Goal: Information Seeking & Learning: Find specific fact

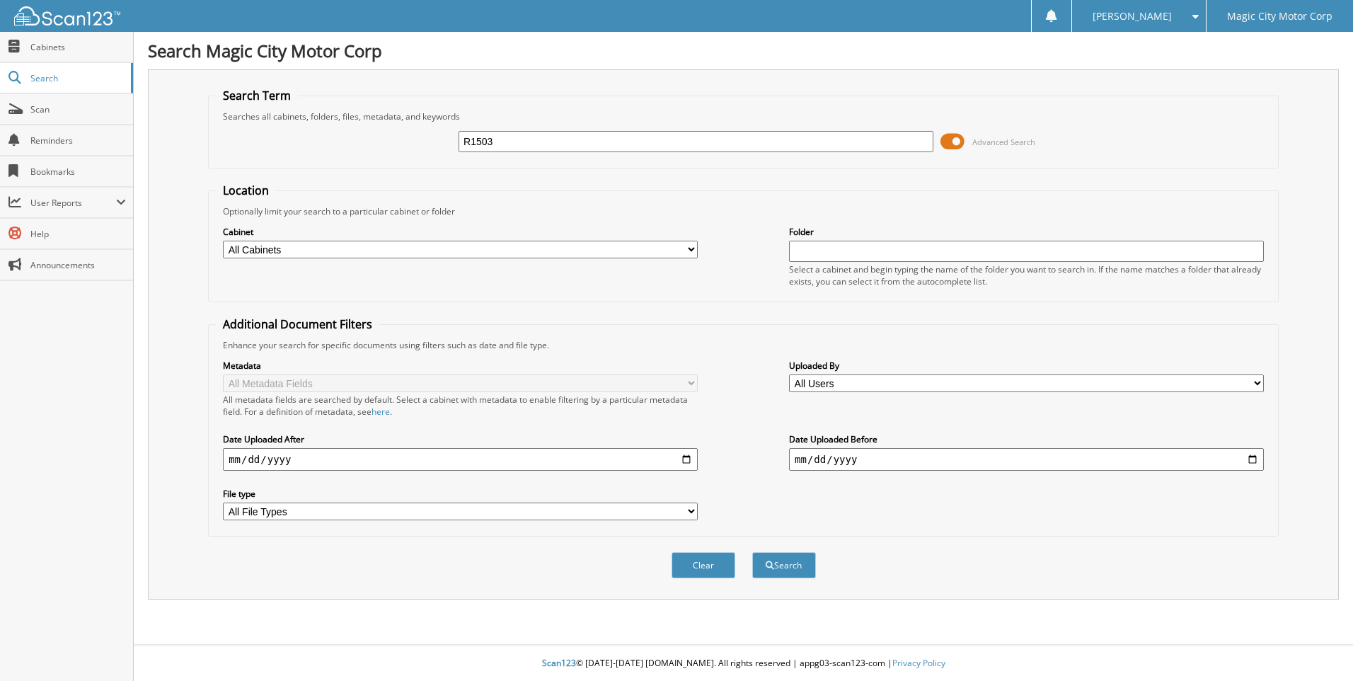
type input "R1503"
click at [752, 552] on button "Search" at bounding box center [784, 565] width 64 height 26
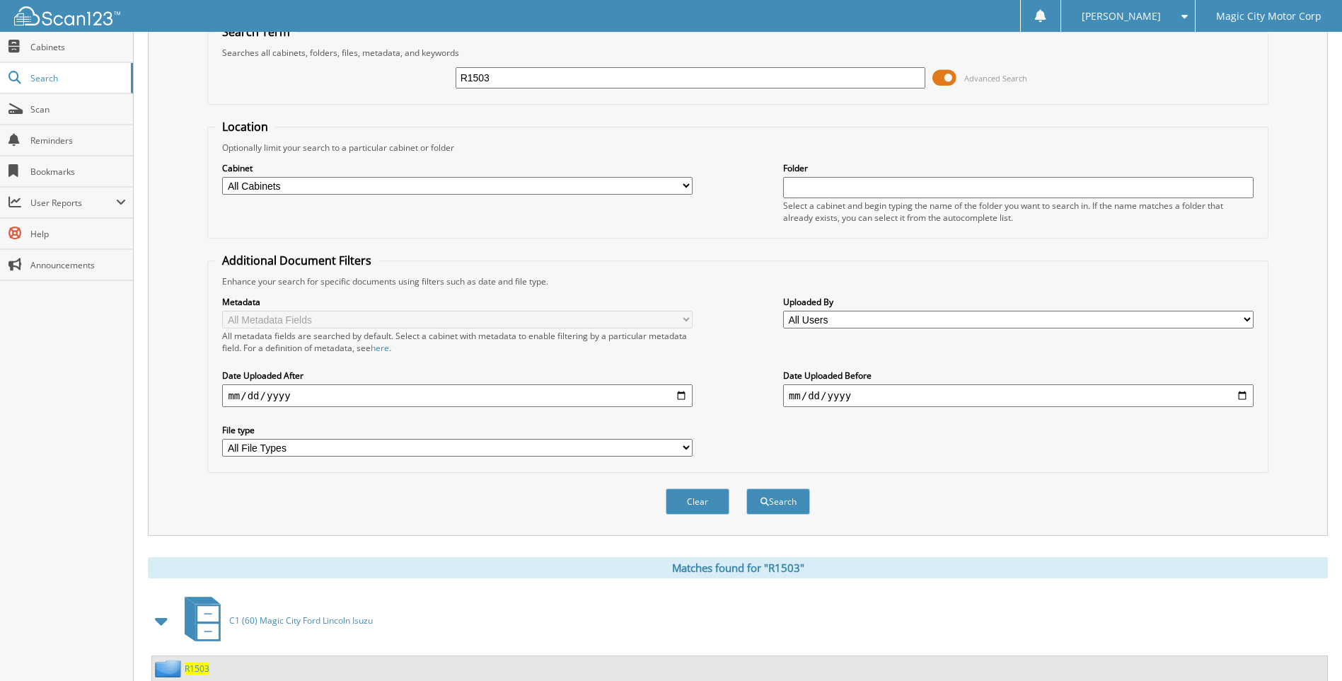
scroll to position [110, 0]
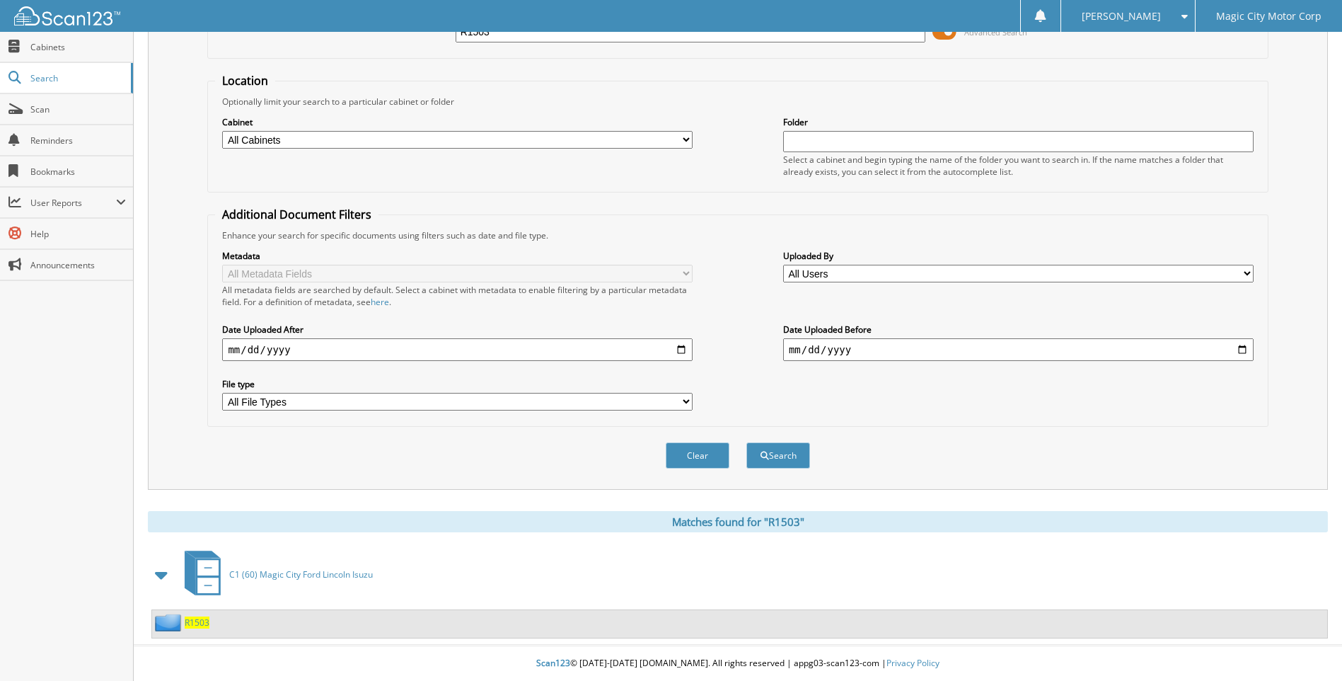
click at [204, 626] on span "R1503" at bounding box center [197, 622] width 25 height 12
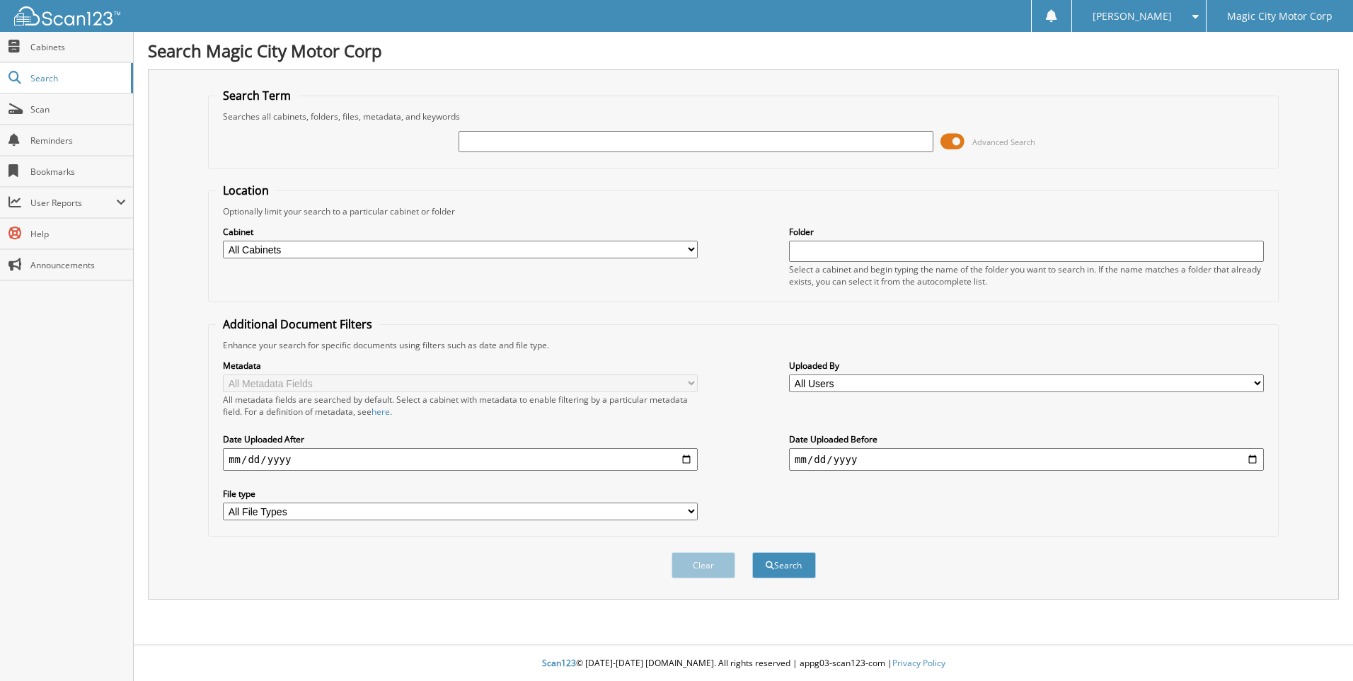
click at [502, 139] on input "text" at bounding box center [695, 141] width 475 height 21
type input "T43329"
click at [752, 552] on button "Search" at bounding box center [784, 565] width 64 height 26
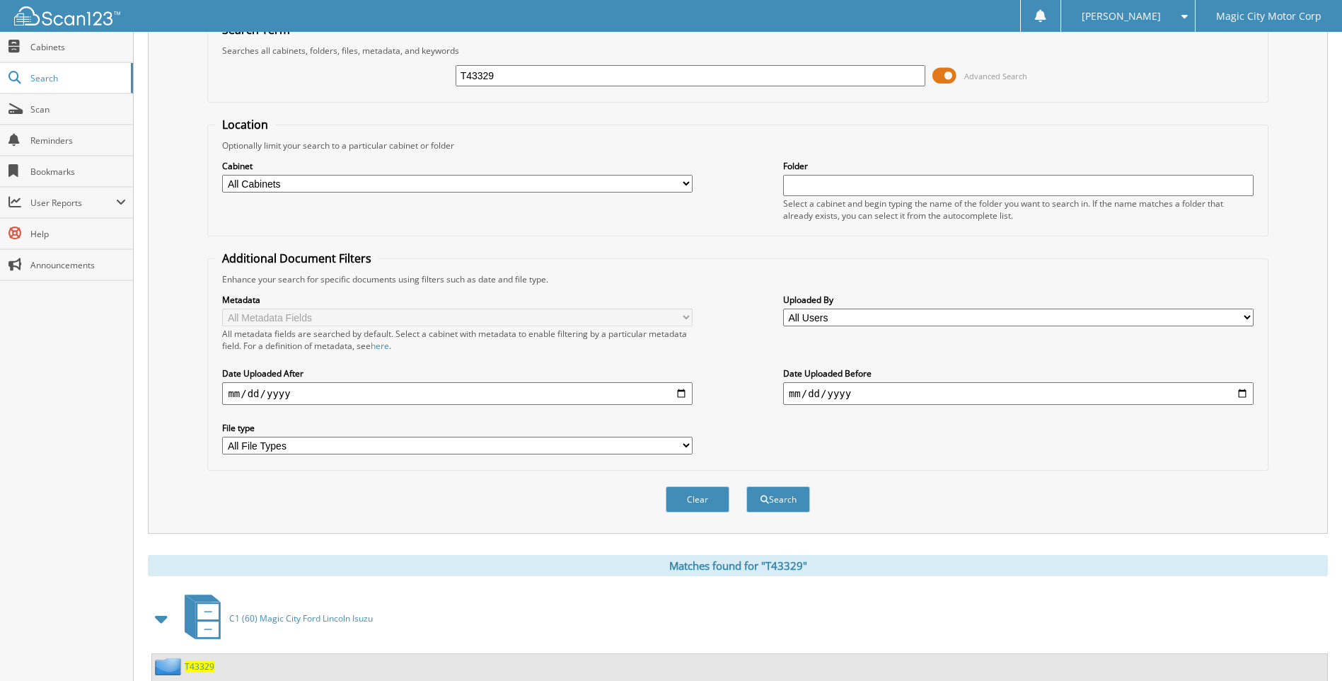
scroll to position [110, 0]
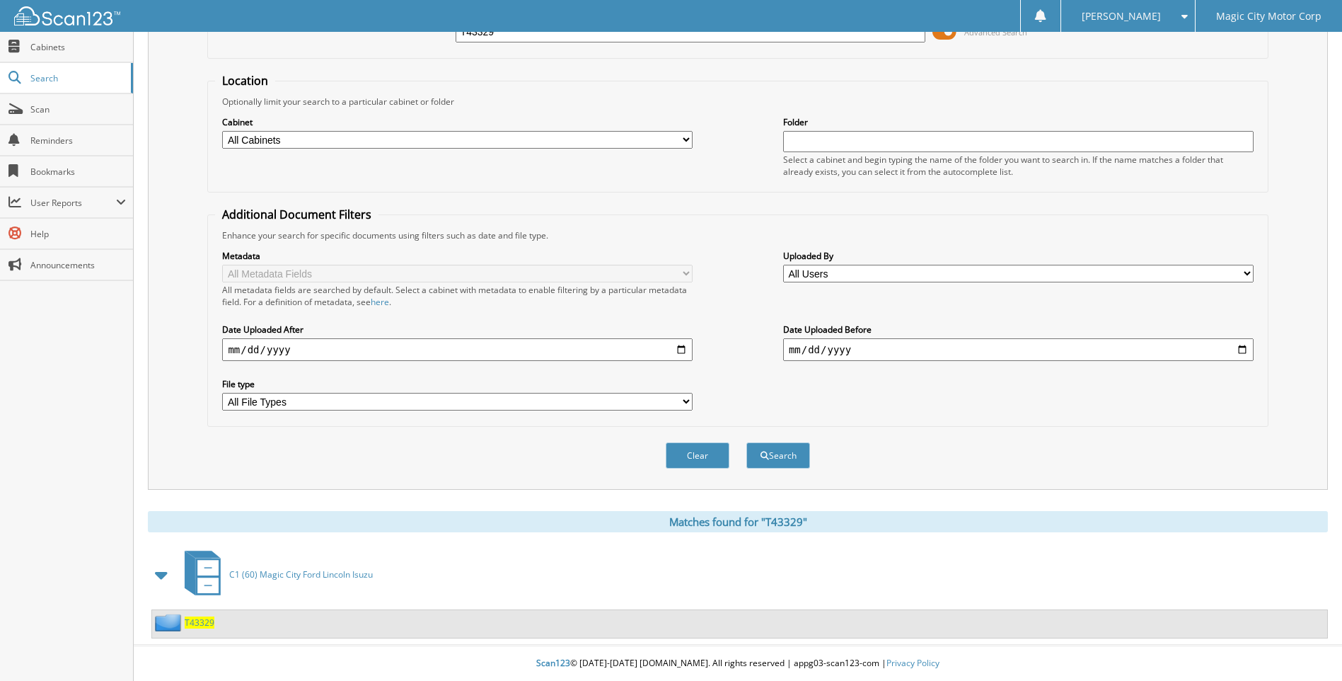
click at [204, 628] on div "T43329" at bounding box center [183, 622] width 62 height 18
click at [204, 626] on span "T43329" at bounding box center [200, 622] width 30 height 12
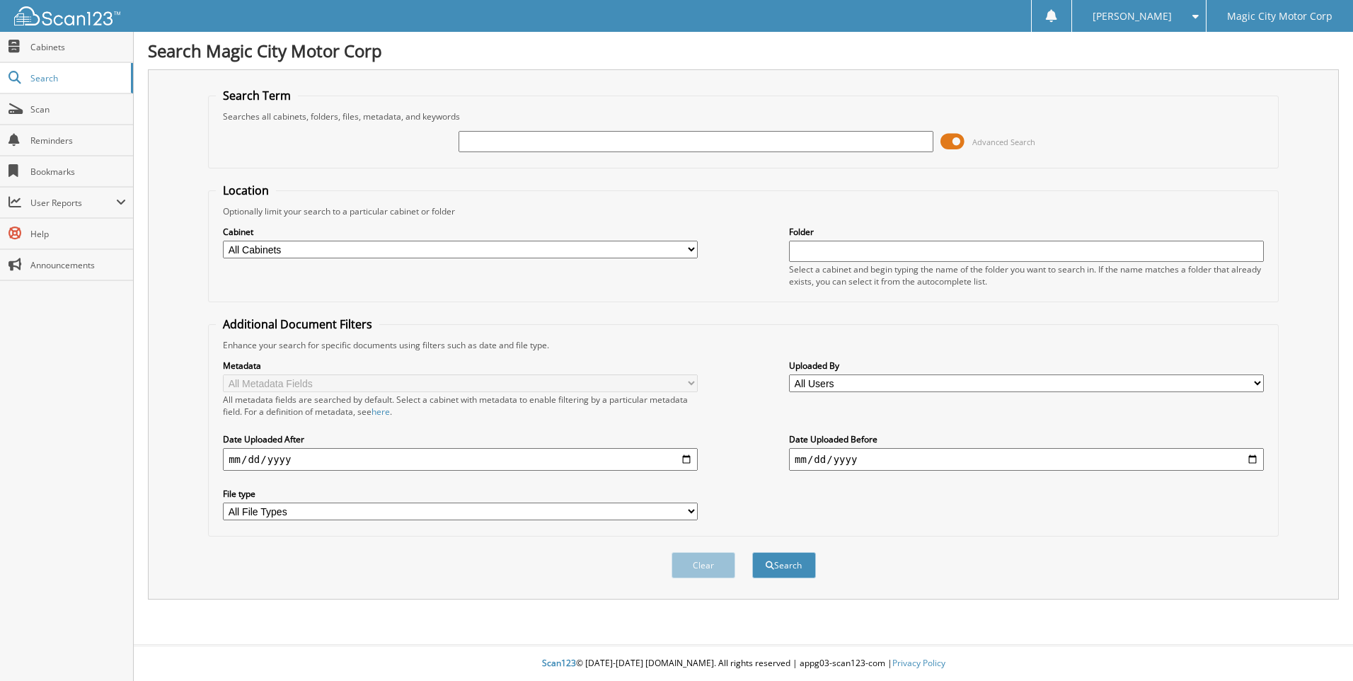
click at [511, 140] on input "text" at bounding box center [695, 141] width 475 height 21
type input "T43229"
click at [752, 552] on button "Search" at bounding box center [784, 565] width 64 height 26
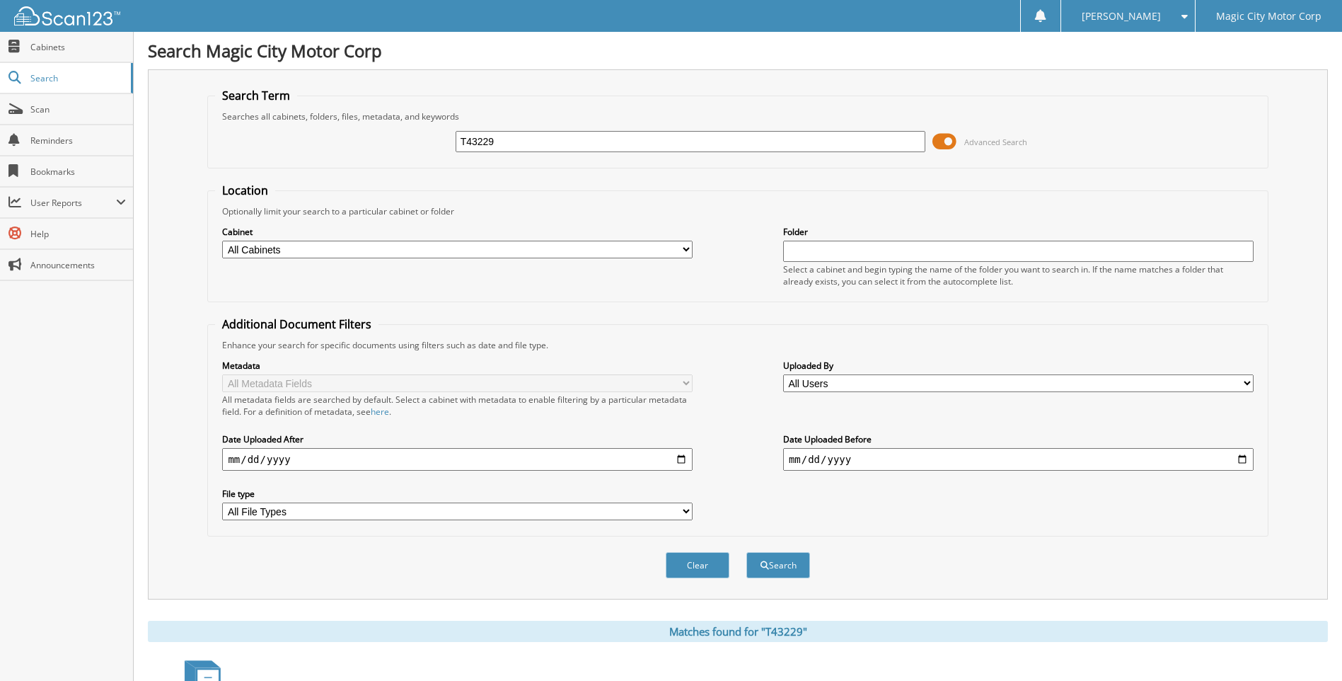
scroll to position [209, 0]
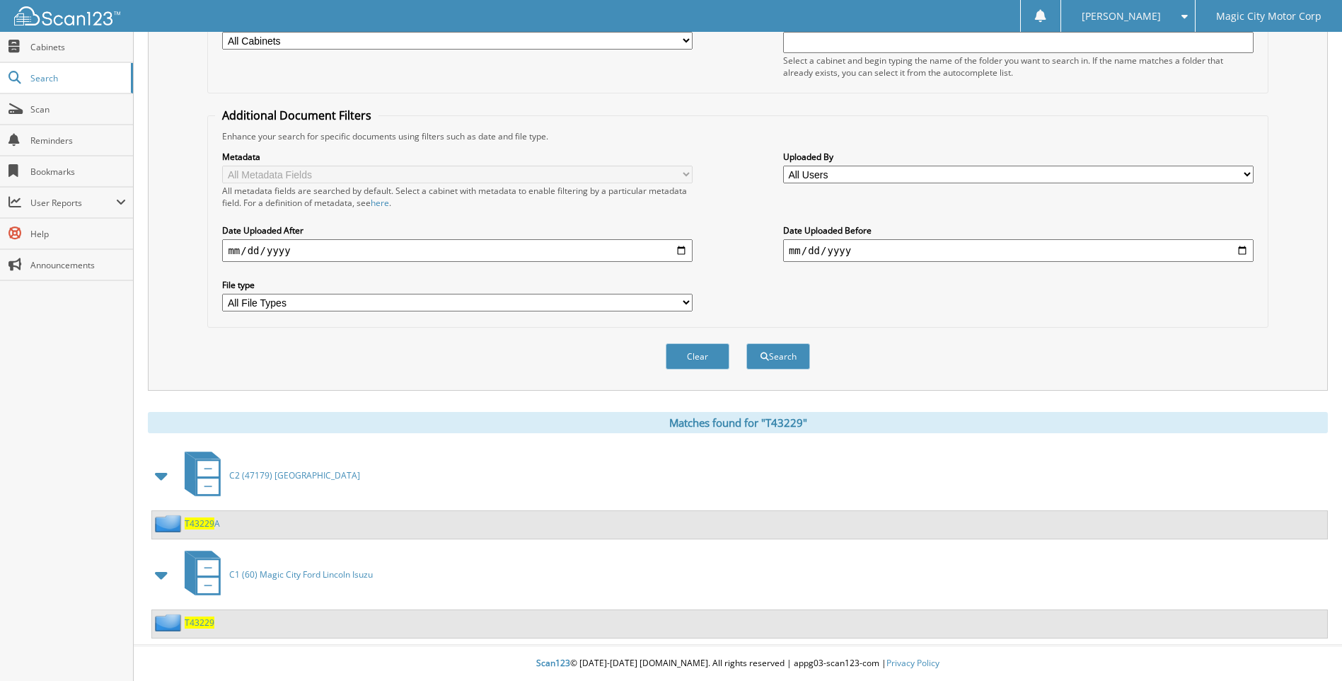
click at [202, 624] on span "T43229" at bounding box center [200, 622] width 30 height 12
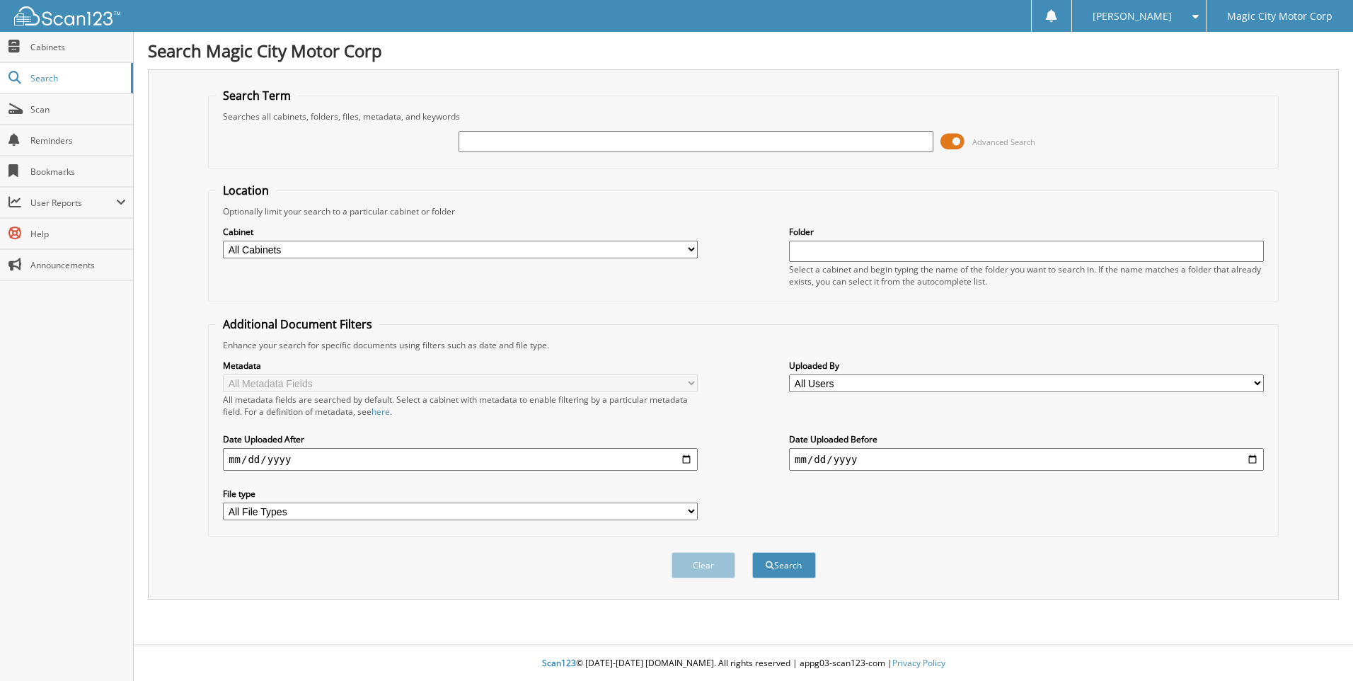
click at [470, 144] on input "text" at bounding box center [695, 141] width 475 height 21
type input "T43102A"
click at [752, 552] on button "Search" at bounding box center [784, 565] width 64 height 26
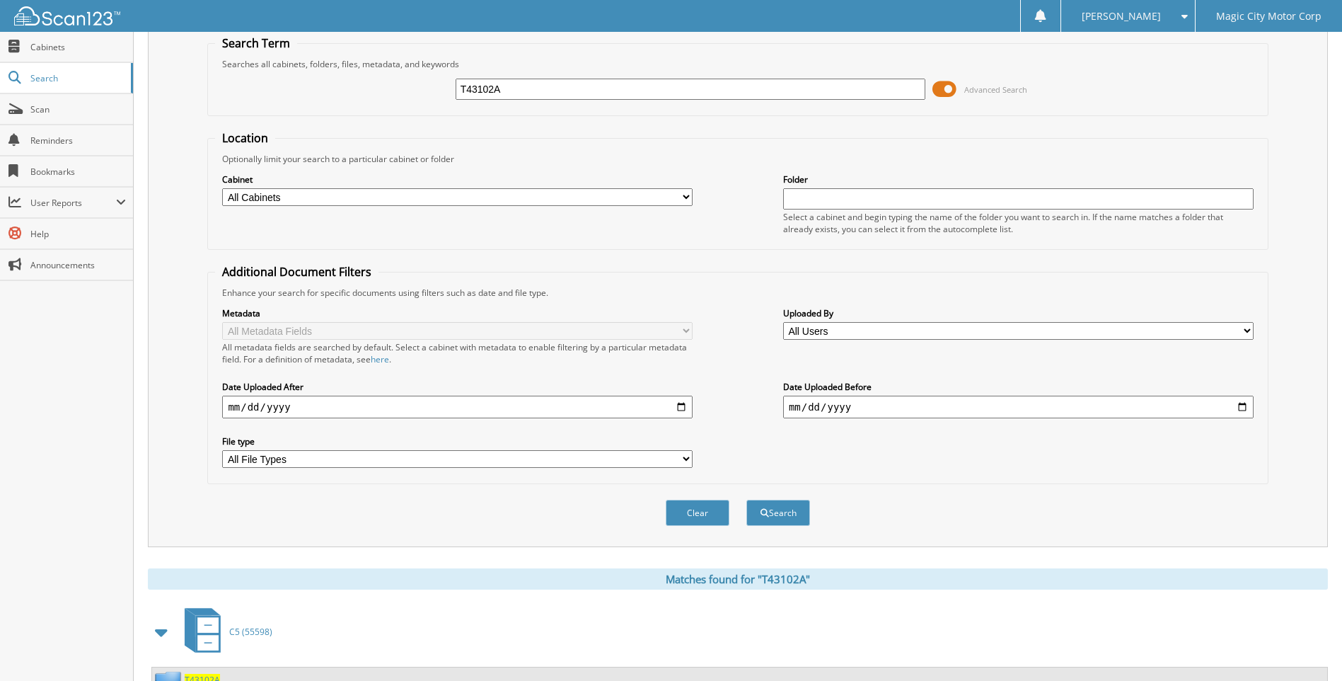
scroll to position [110, 0]
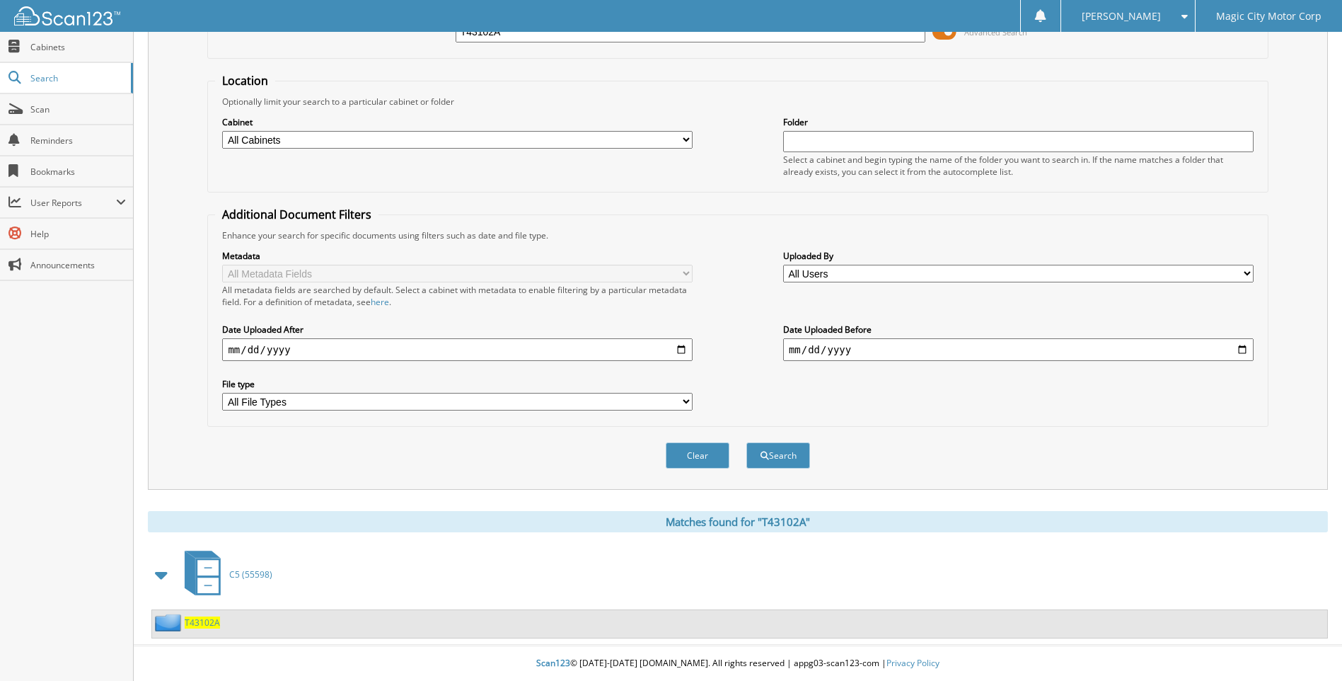
click at [210, 621] on span "T43102A" at bounding box center [202, 622] width 35 height 12
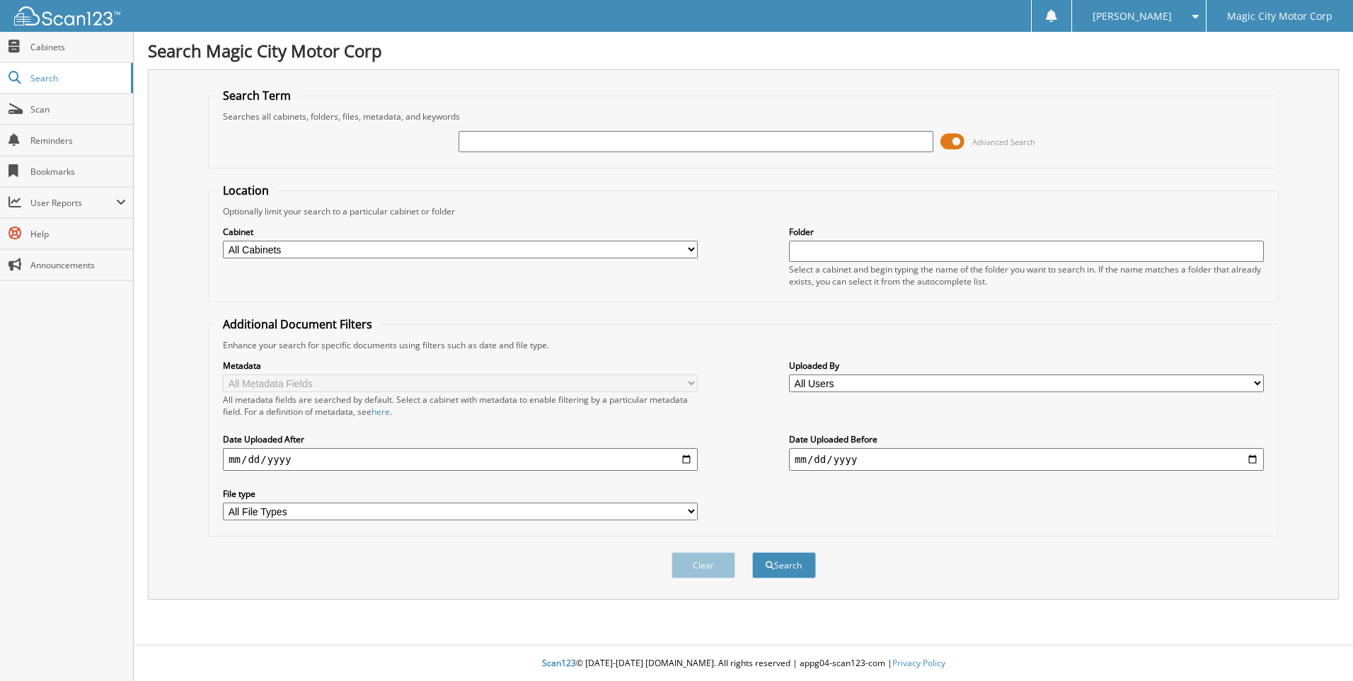
paste input "T42183A"
type input "T42183A"
click at [795, 564] on button "Search" at bounding box center [784, 565] width 64 height 26
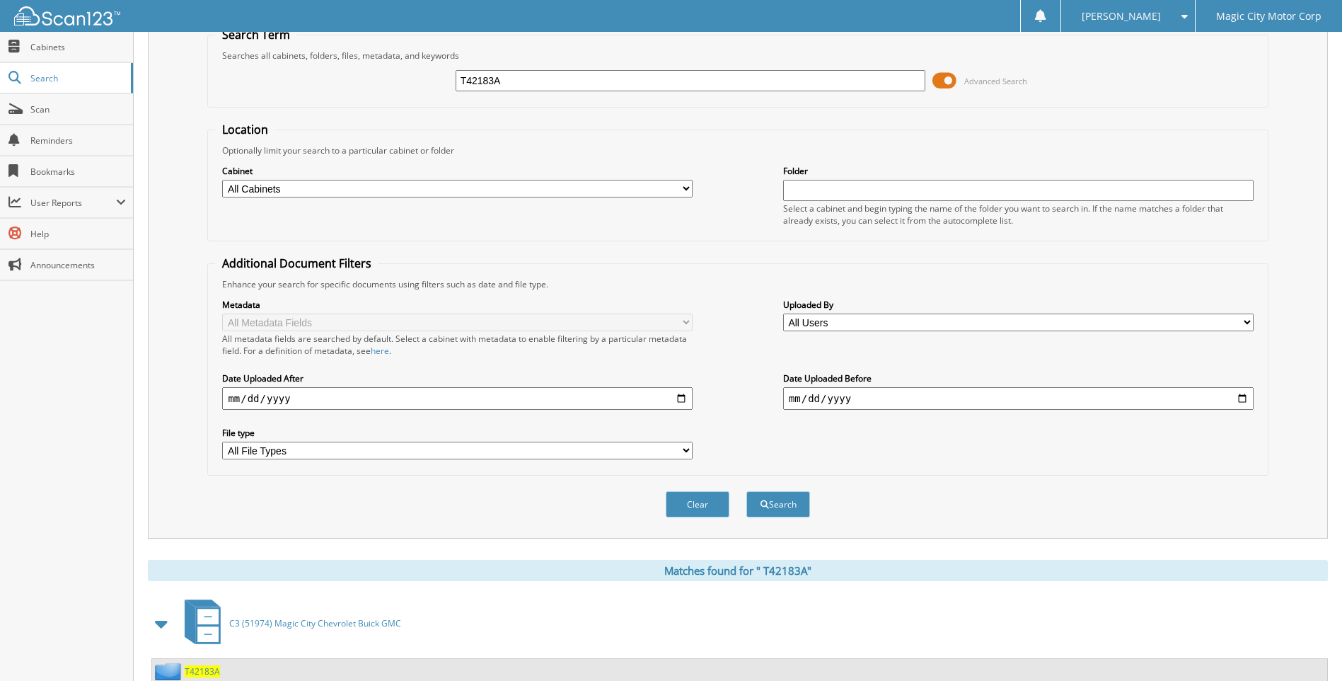
scroll to position [110, 0]
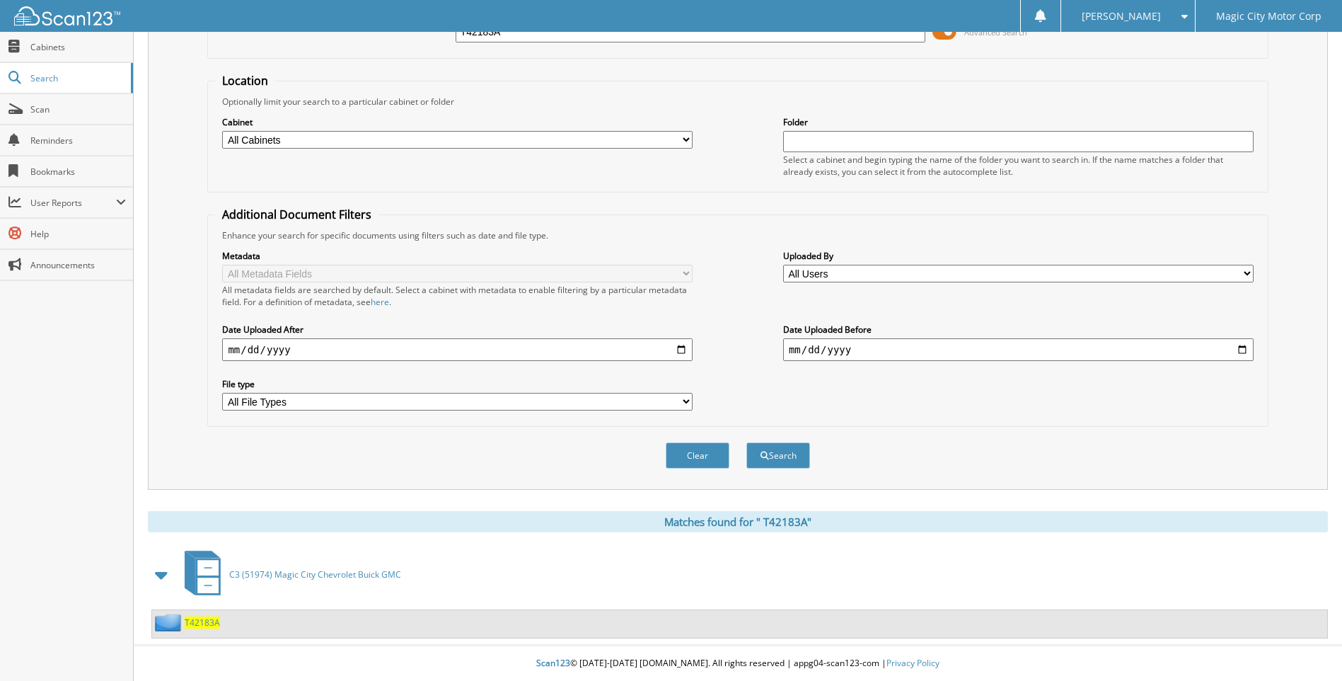
click at [197, 625] on span "T 4 2 1 8 3 A" at bounding box center [202, 622] width 35 height 12
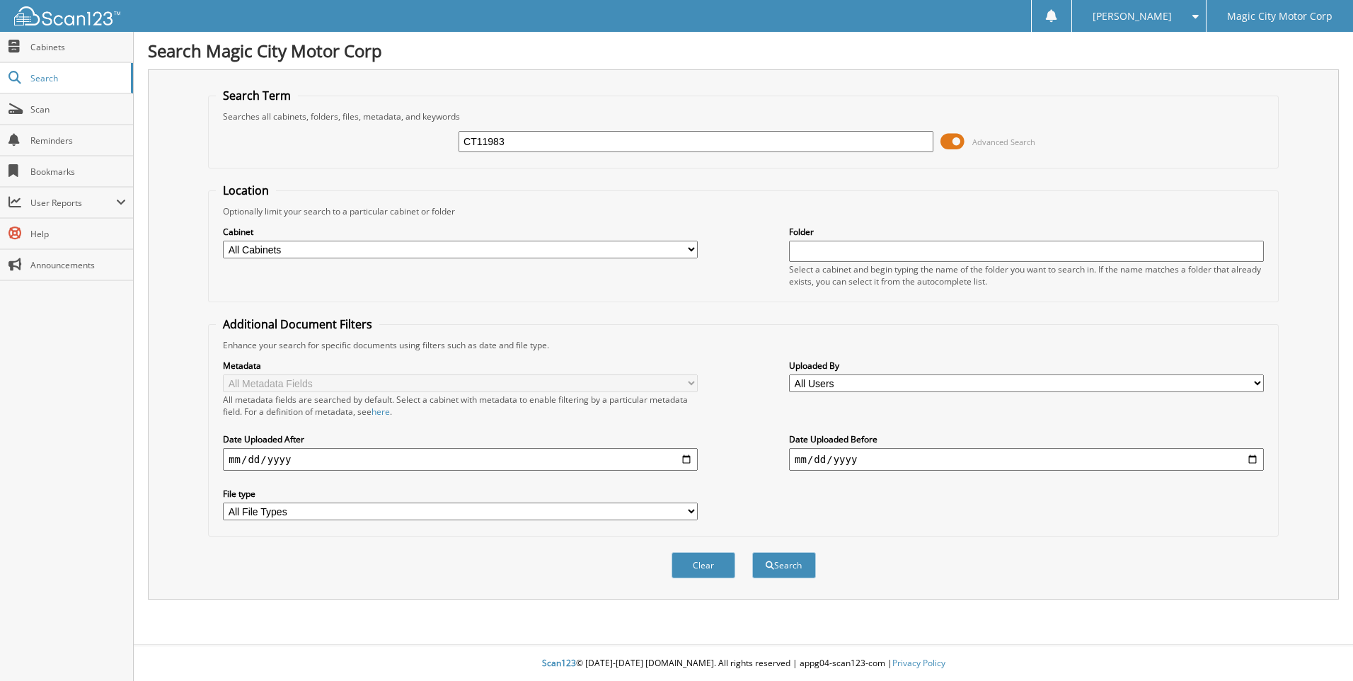
type input "CT11983"
click at [752, 552] on button "Search" at bounding box center [784, 565] width 64 height 26
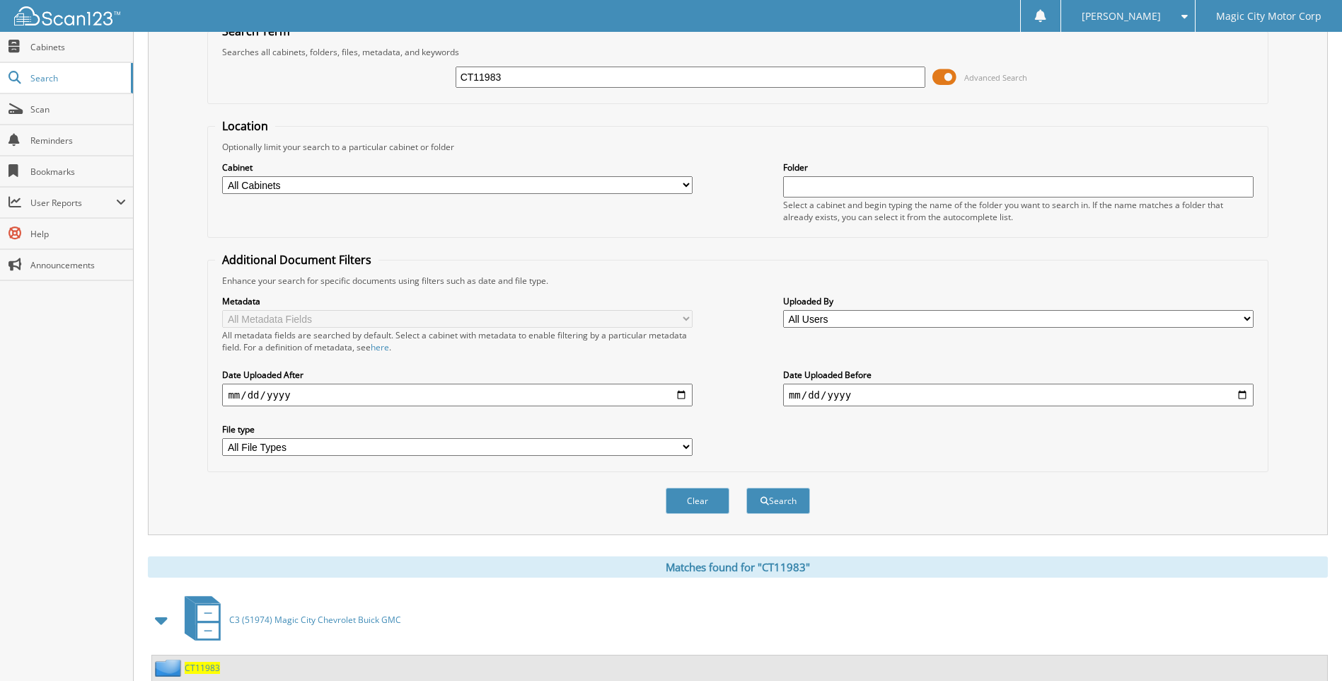
scroll to position [110, 0]
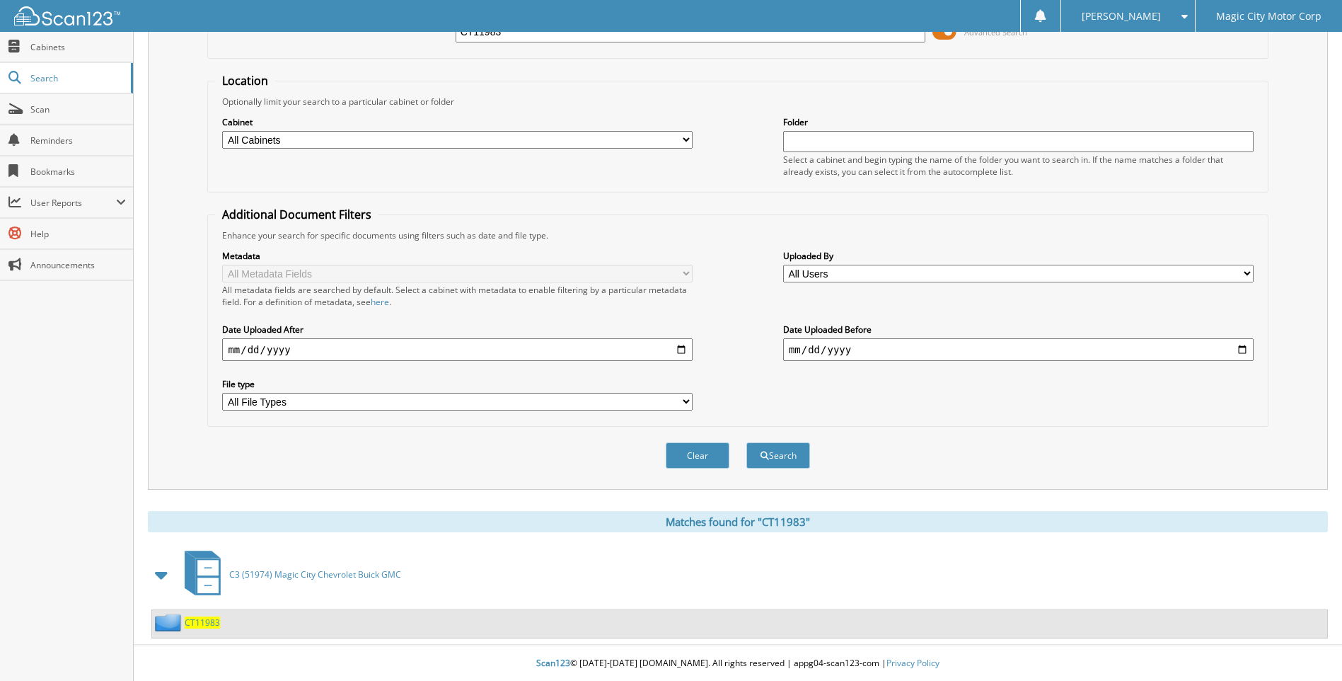
click at [192, 623] on span "CT11983" at bounding box center [202, 622] width 35 height 12
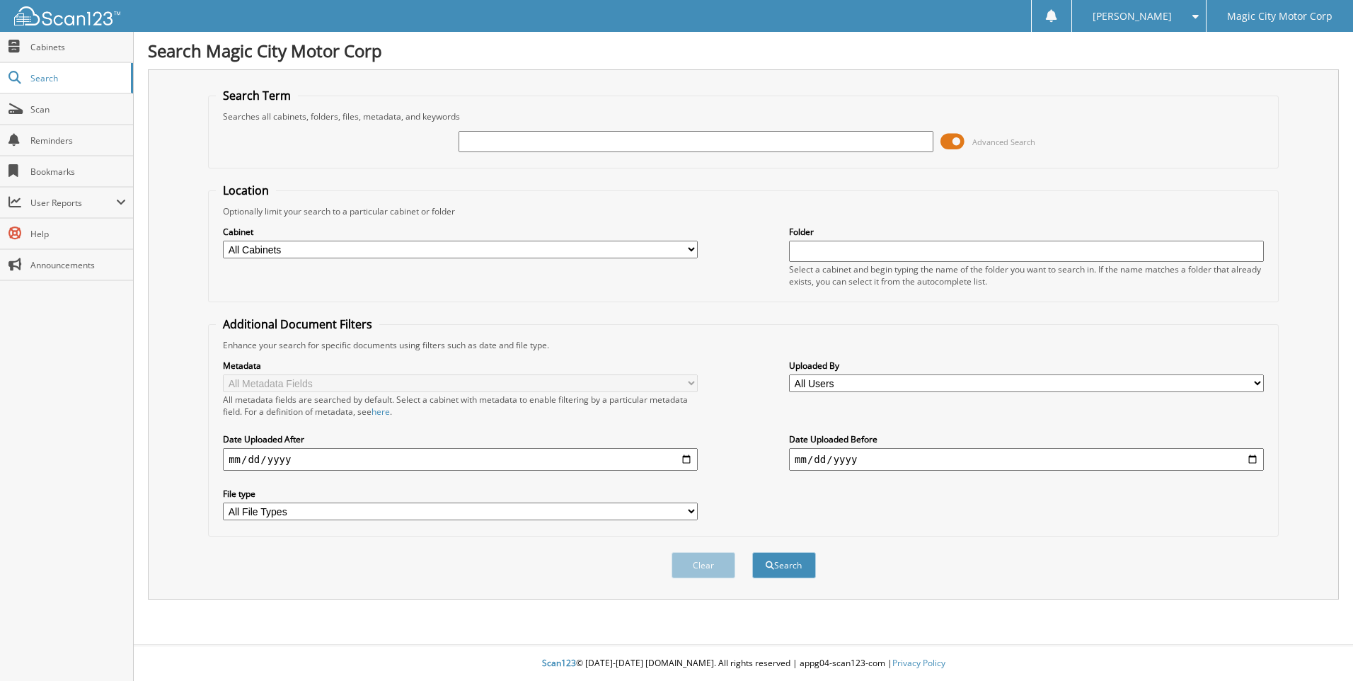
click at [476, 142] on input "text" at bounding box center [695, 141] width 475 height 21
type input "CT11969"
click at [752, 552] on button "Search" at bounding box center [784, 565] width 64 height 26
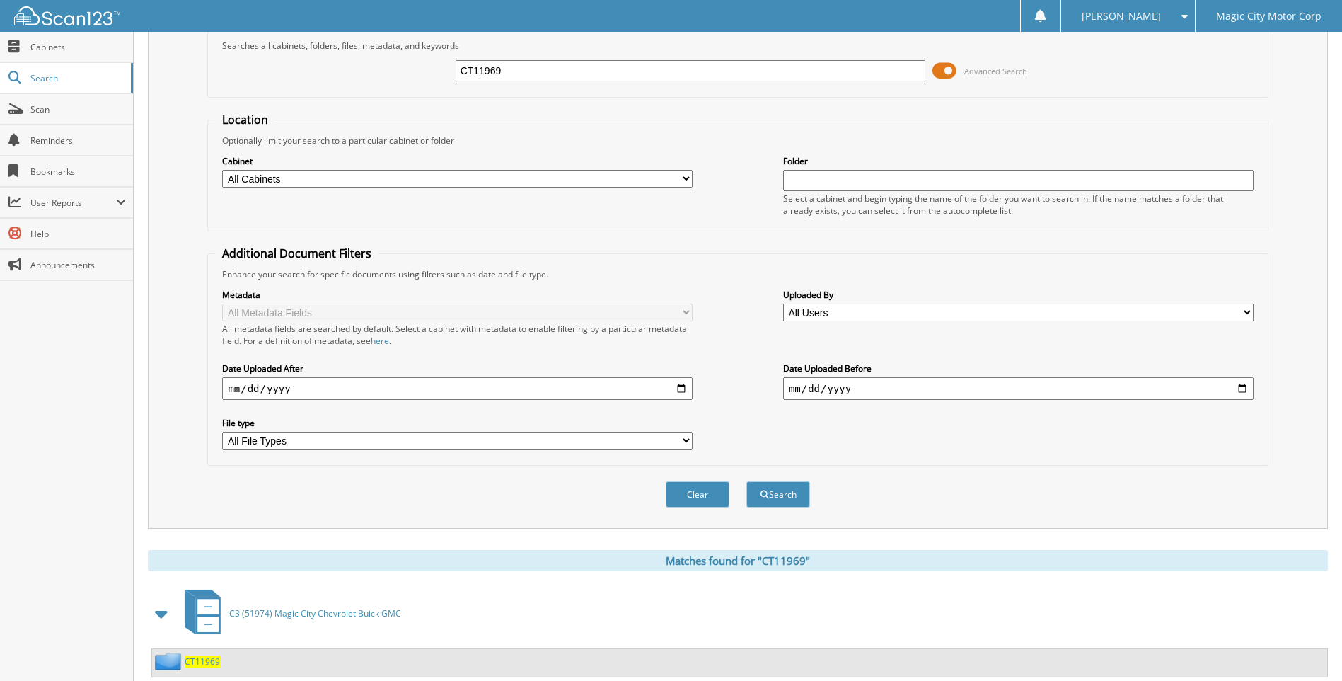
scroll to position [110, 0]
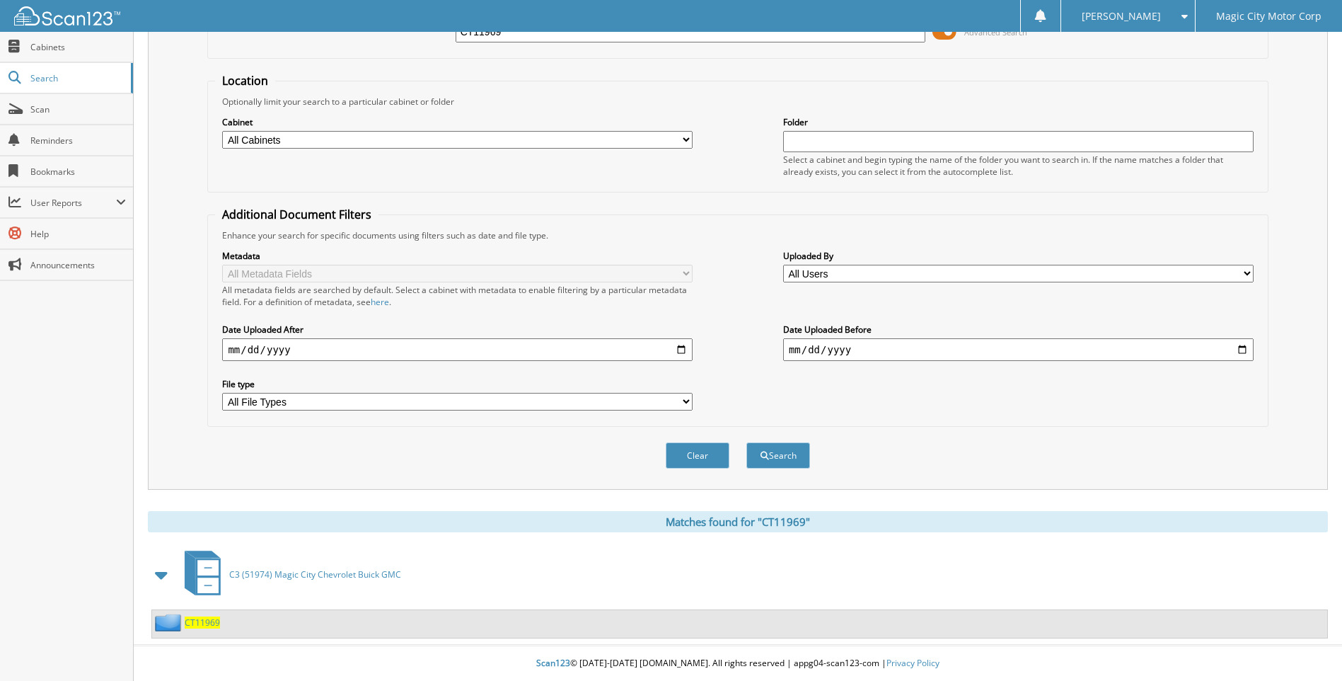
click at [204, 624] on span "CT11969" at bounding box center [202, 622] width 35 height 12
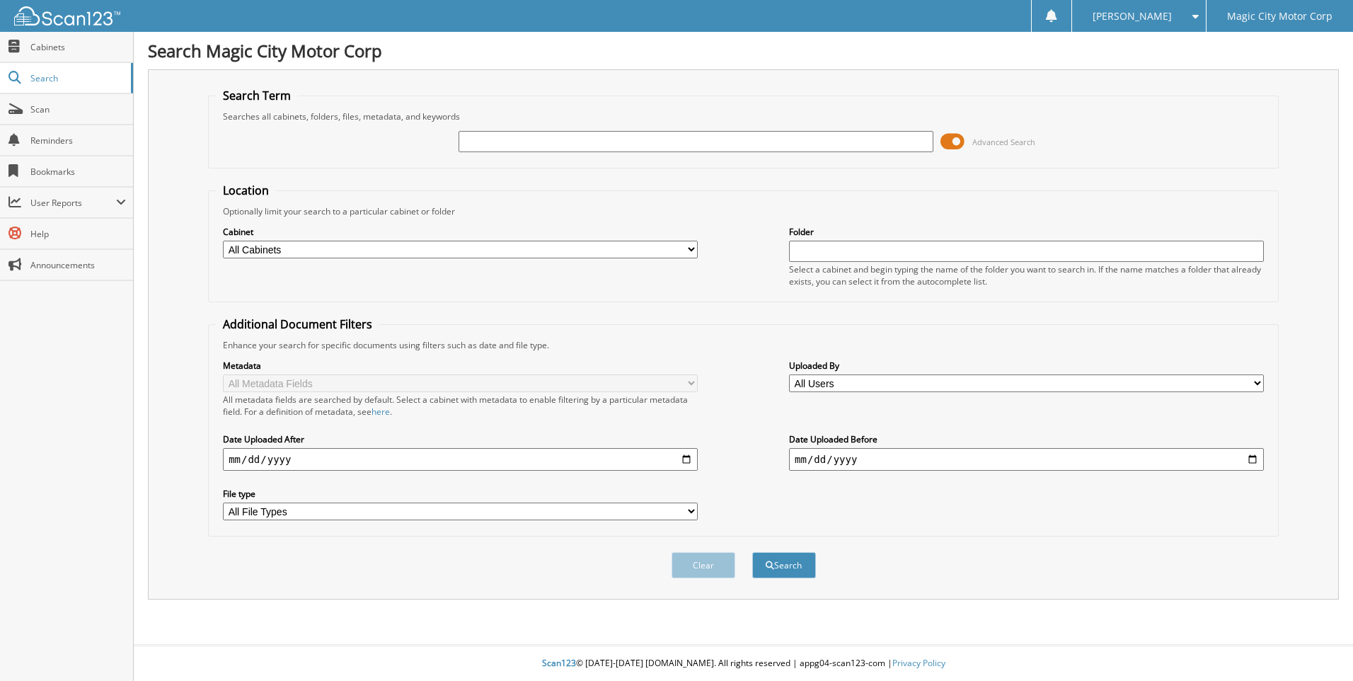
click at [480, 141] on input "text" at bounding box center [695, 141] width 475 height 21
type input "FBT12698"
click at [752, 552] on button "Search" at bounding box center [784, 565] width 64 height 26
